Goal: Task Accomplishment & Management: Use online tool/utility

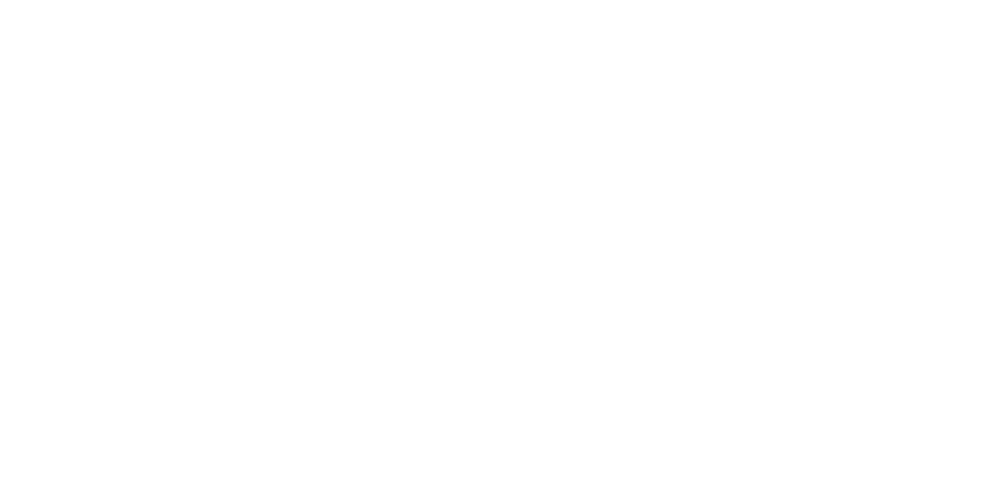
select select "*"
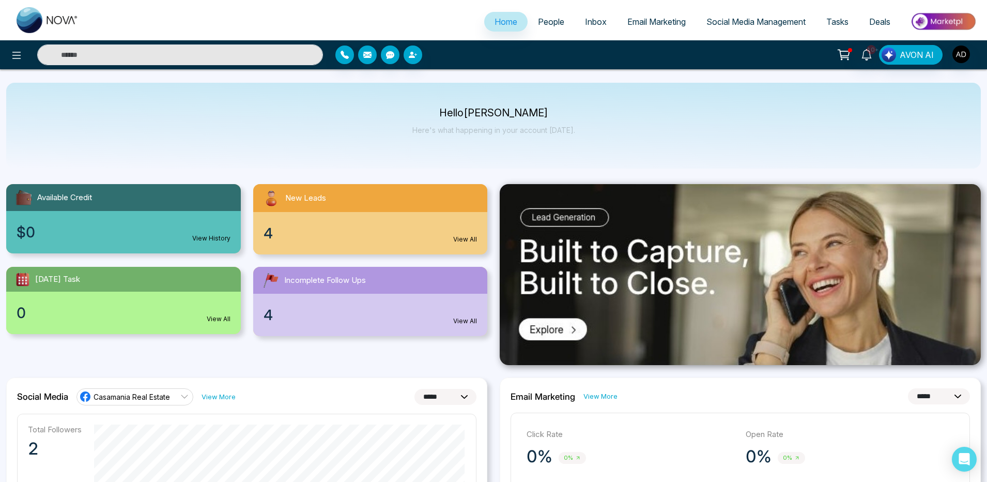
click at [627, 27] on link "Email Marketing" at bounding box center [656, 22] width 79 height 20
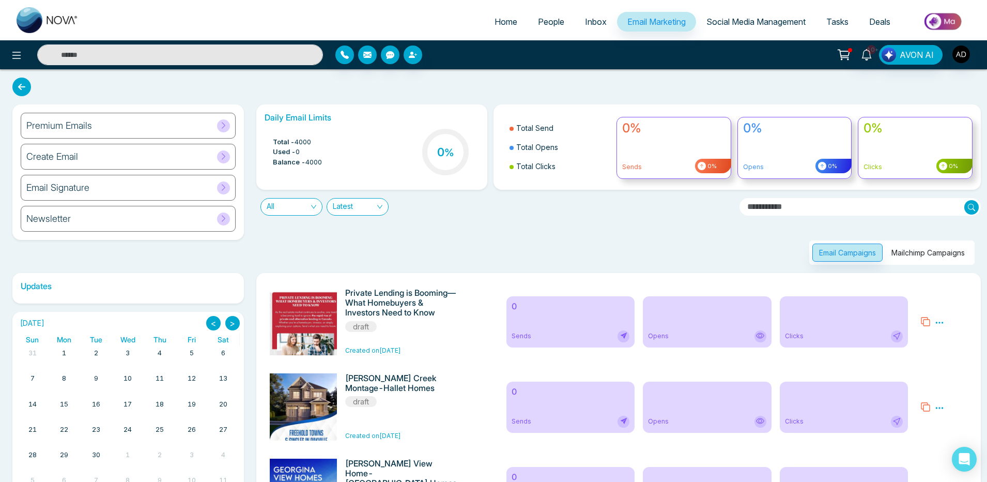
click at [933, 254] on button "Mailchimp Campaigns" at bounding box center [928, 252] width 87 height 18
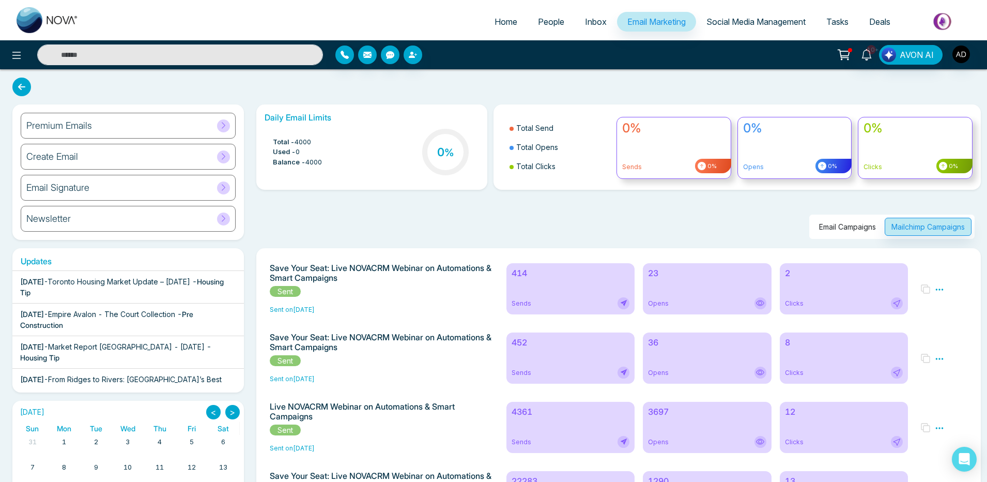
click at [317, 159] on span "4000" at bounding box center [313, 162] width 17 height 10
click at [321, 163] on span "4000" at bounding box center [313, 162] width 17 height 10
click at [549, 26] on span "People" at bounding box center [551, 22] width 26 height 10
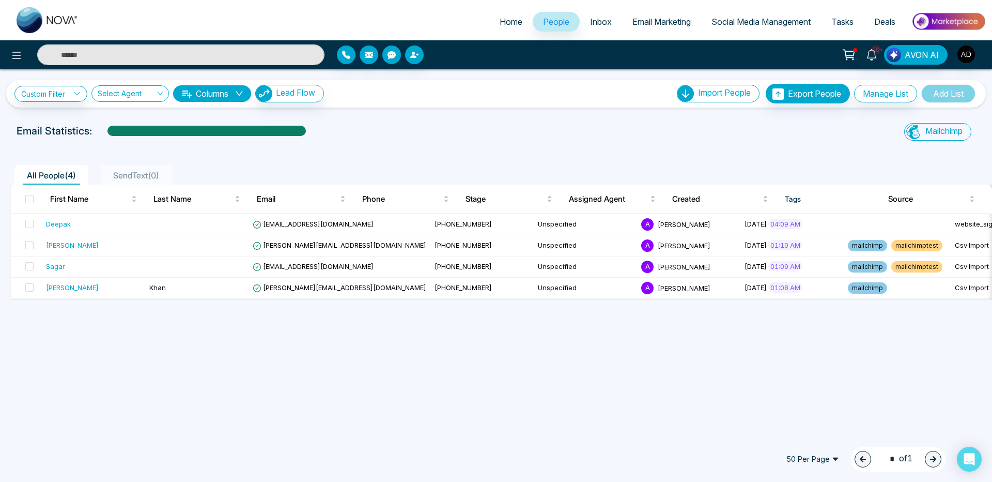
click at [670, 18] on span "Email Marketing" at bounding box center [661, 22] width 58 height 10
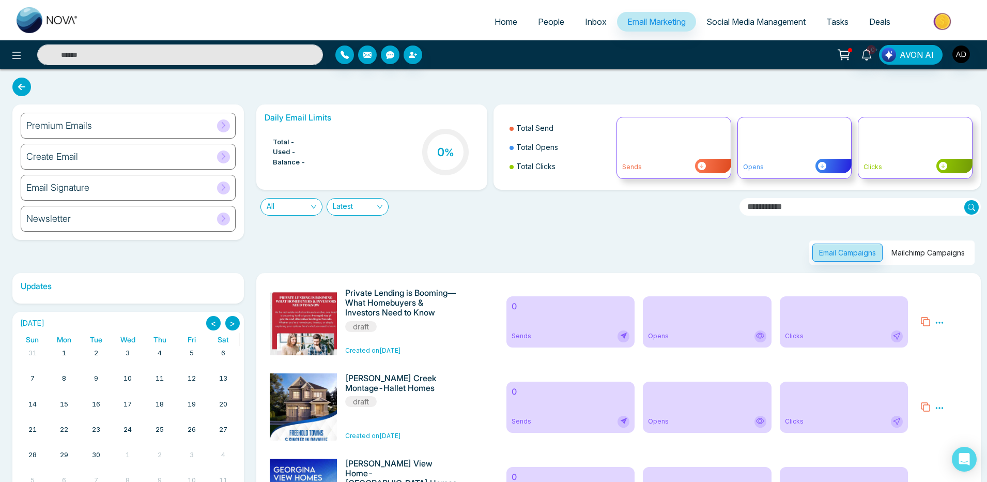
click at [941, 251] on button "Mailchimp Campaigns" at bounding box center [928, 252] width 87 height 18
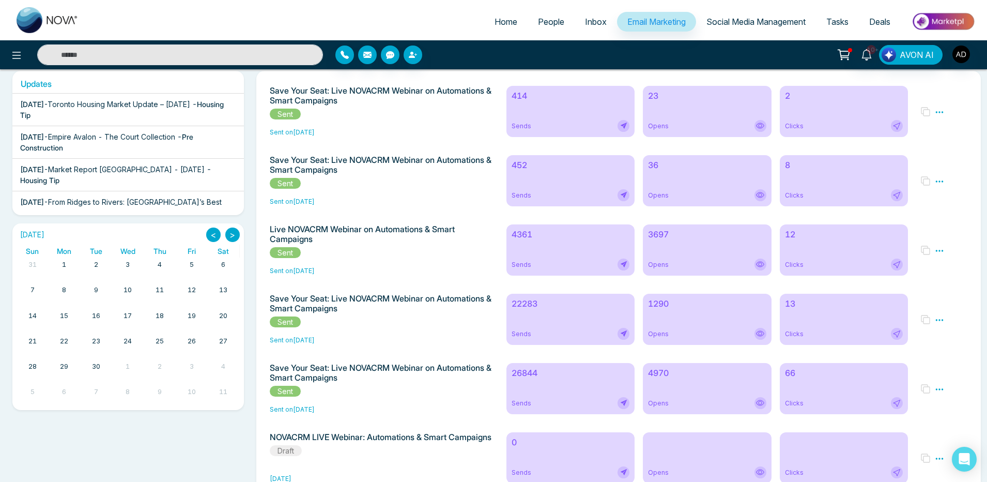
scroll to position [124, 0]
